Goal: Information Seeking & Learning: Find specific fact

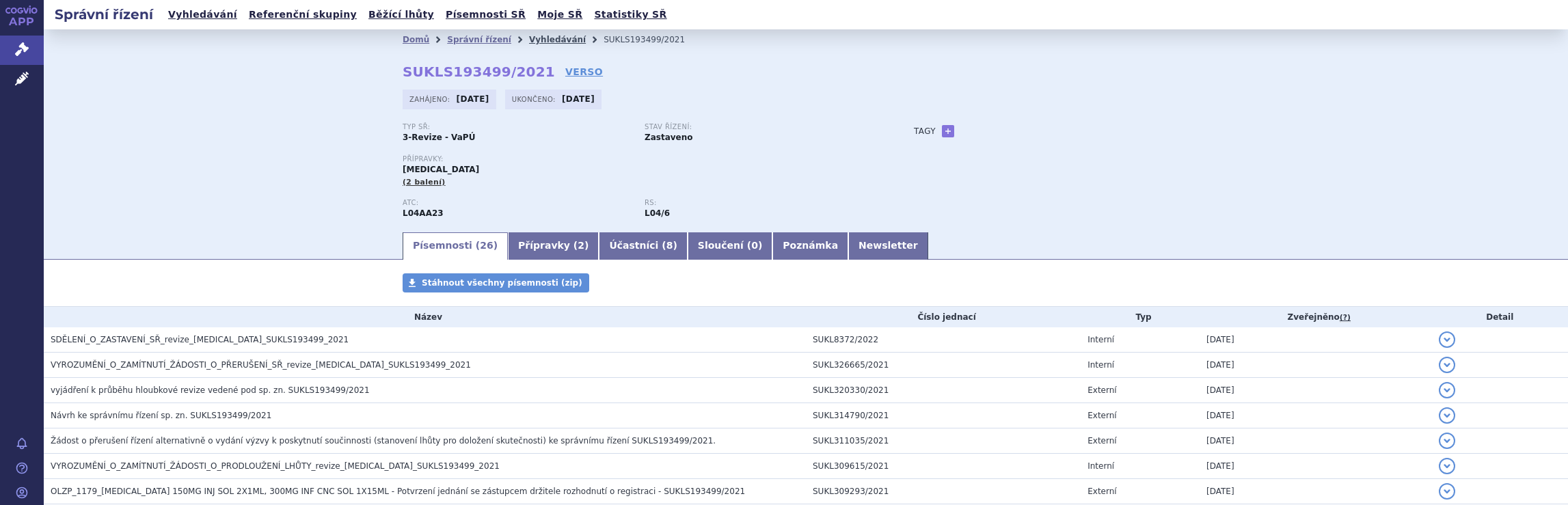
click at [529, 40] on link "Vyhledávání" at bounding box center [557, 40] width 57 height 10
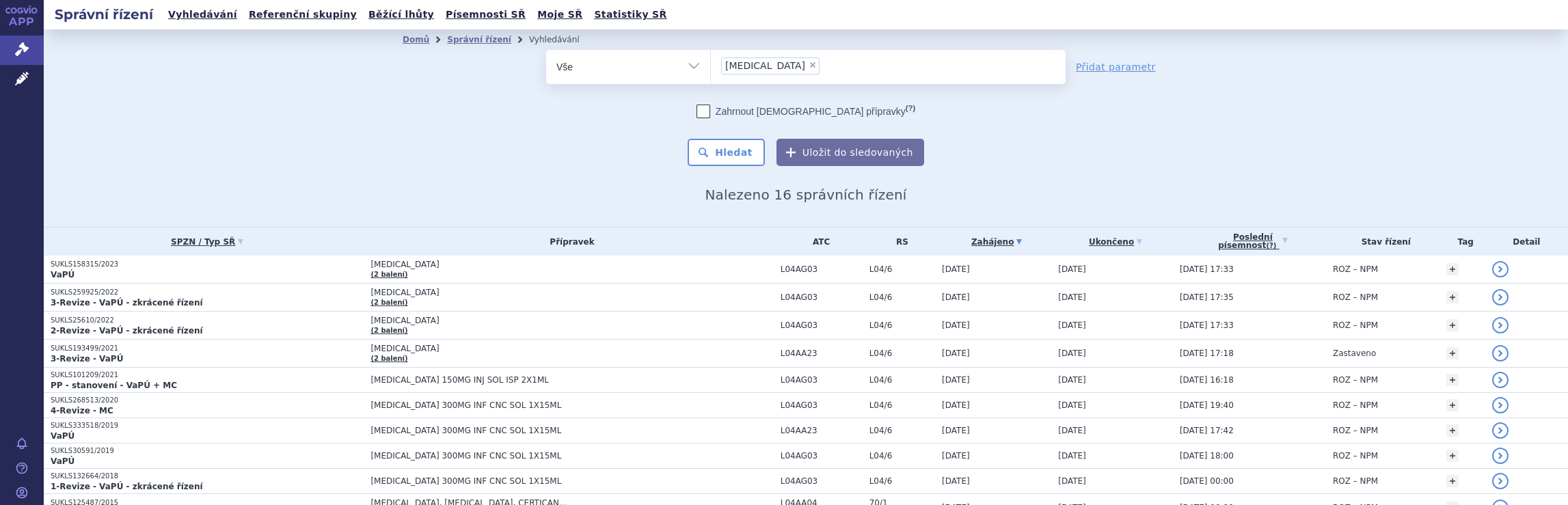
click at [824, 68] on ul "× Tysabri" at bounding box center [888, 64] width 355 height 30
click at [711, 68] on select "Tysabri" at bounding box center [710, 66] width 1 height 34
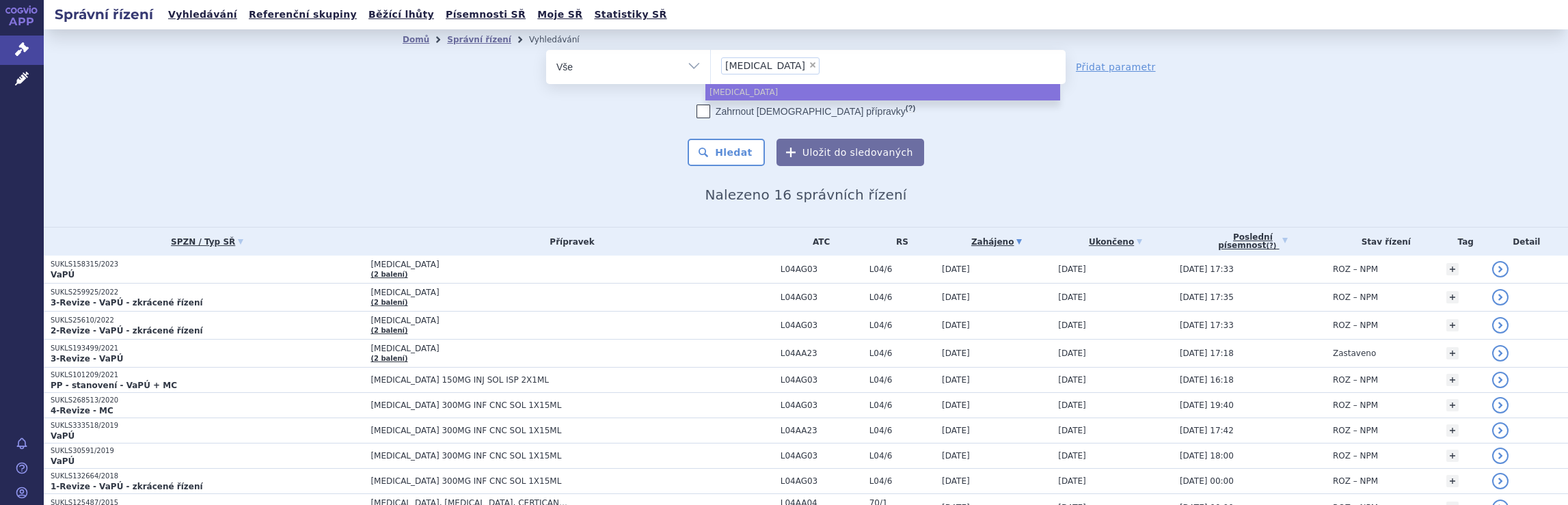
select select
type input "Tysabri"
type input "Ty"
type input "T"
type input "na"
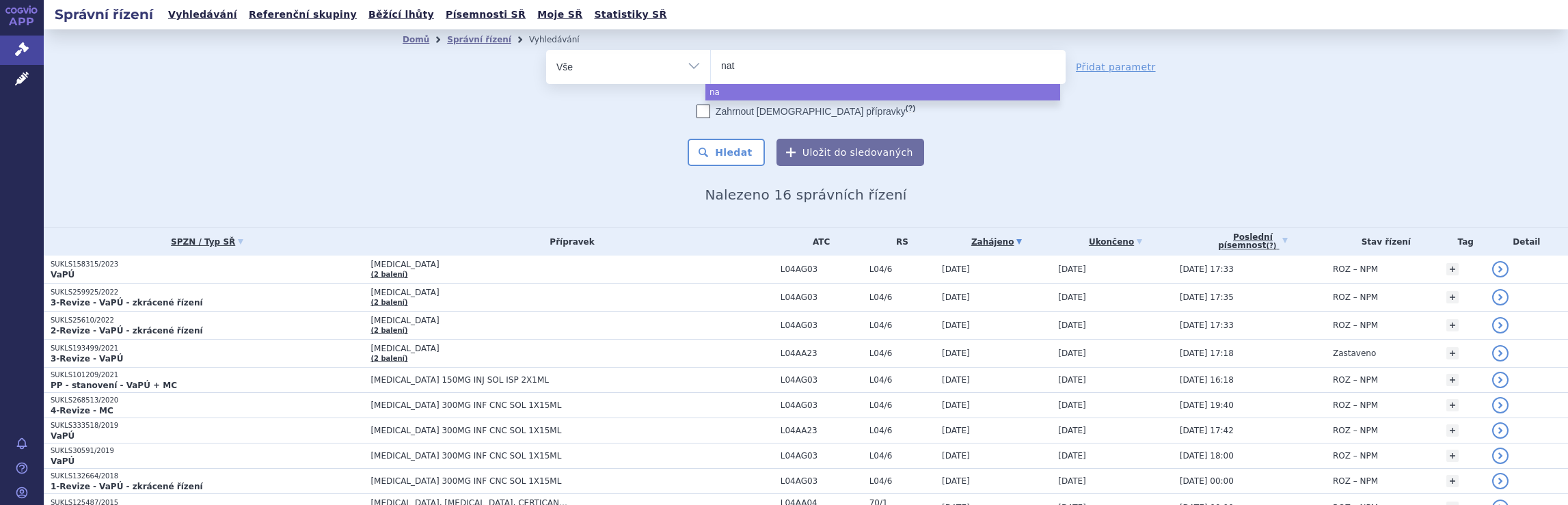
type input "nata"
type input "natal"
type input "natali"
type input "nataliz"
type input "natalizu"
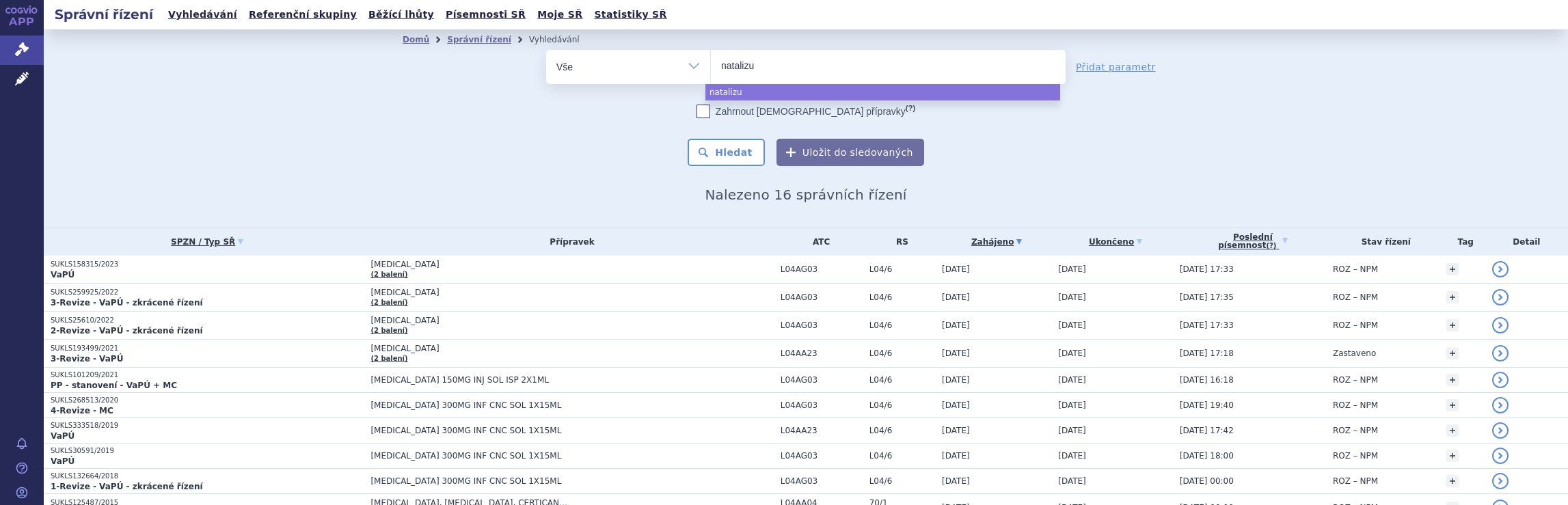
type input "natalizum"
type input "natalizuma"
type input "natalizumab"
select select "natalizumab"
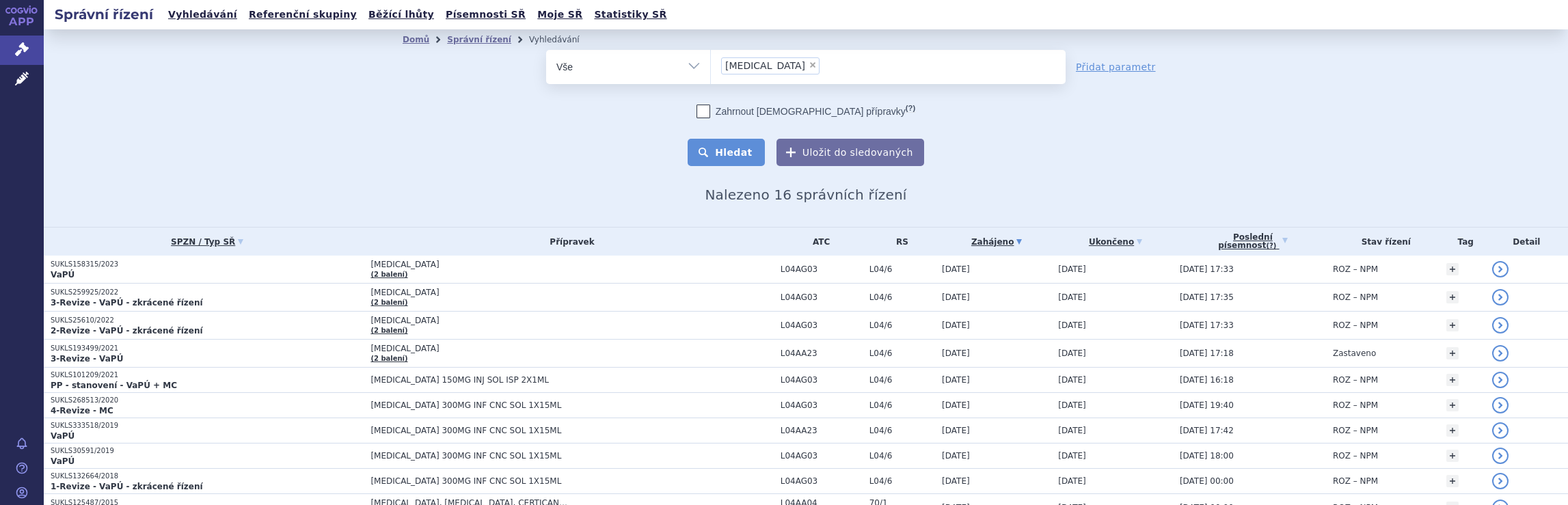
click at [722, 149] on button "Hledat" at bounding box center [726, 152] width 77 height 27
click at [730, 153] on button "Hledat" at bounding box center [726, 152] width 77 height 27
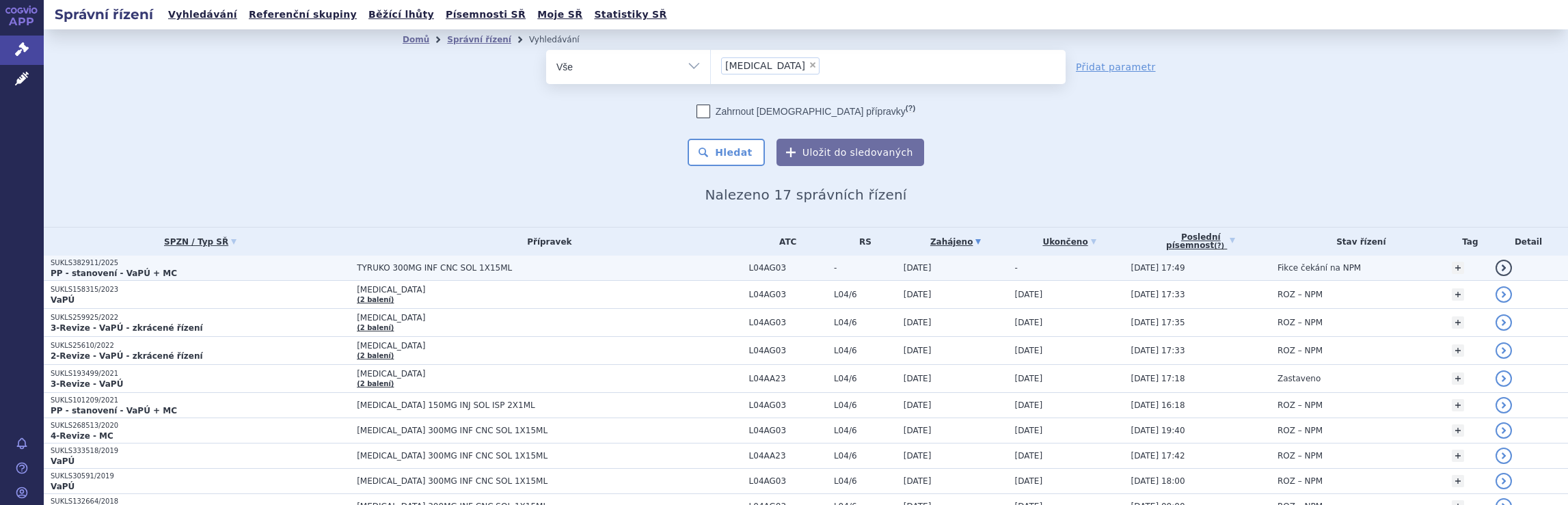
click at [555, 264] on span "TYRUKO 300MG INF CNC SOL 1X15ML" at bounding box center [527, 268] width 342 height 10
click at [557, 267] on span "TYRUKO 300MG INF CNC SOL 1X15ML" at bounding box center [527, 268] width 342 height 10
